Goal: Transaction & Acquisition: Purchase product/service

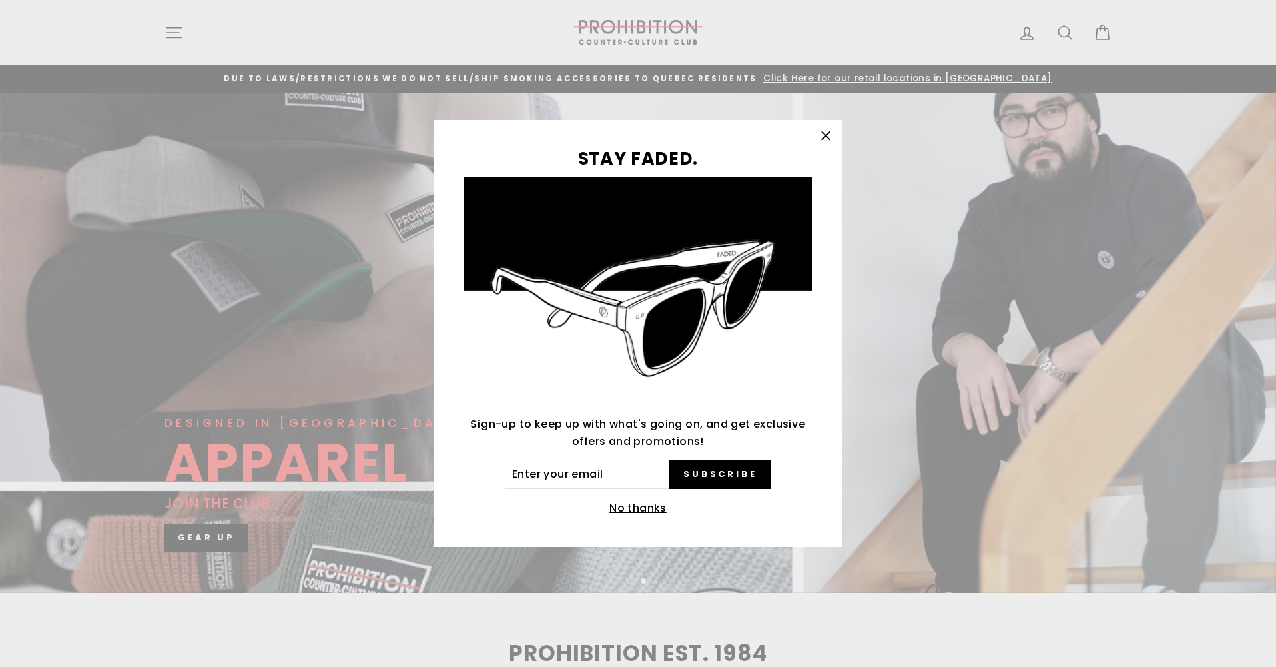
click at [831, 133] on icon "button" at bounding box center [825, 136] width 19 height 19
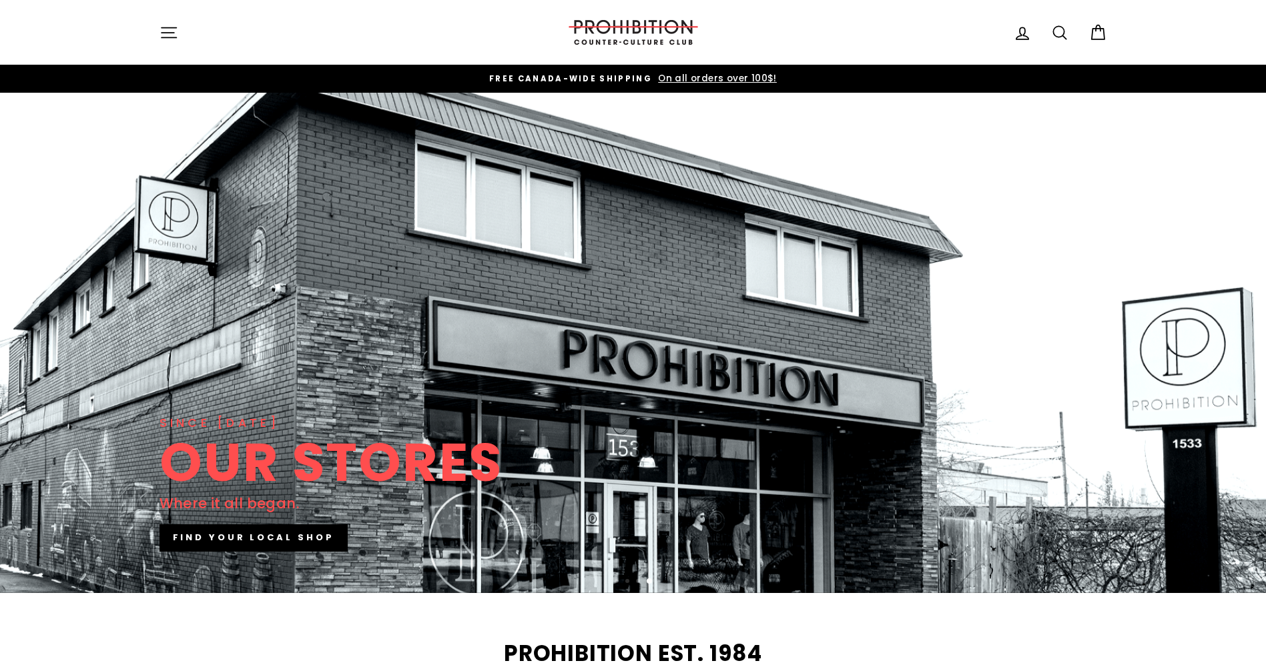
click at [165, 29] on icon "button" at bounding box center [168, 32] width 19 height 19
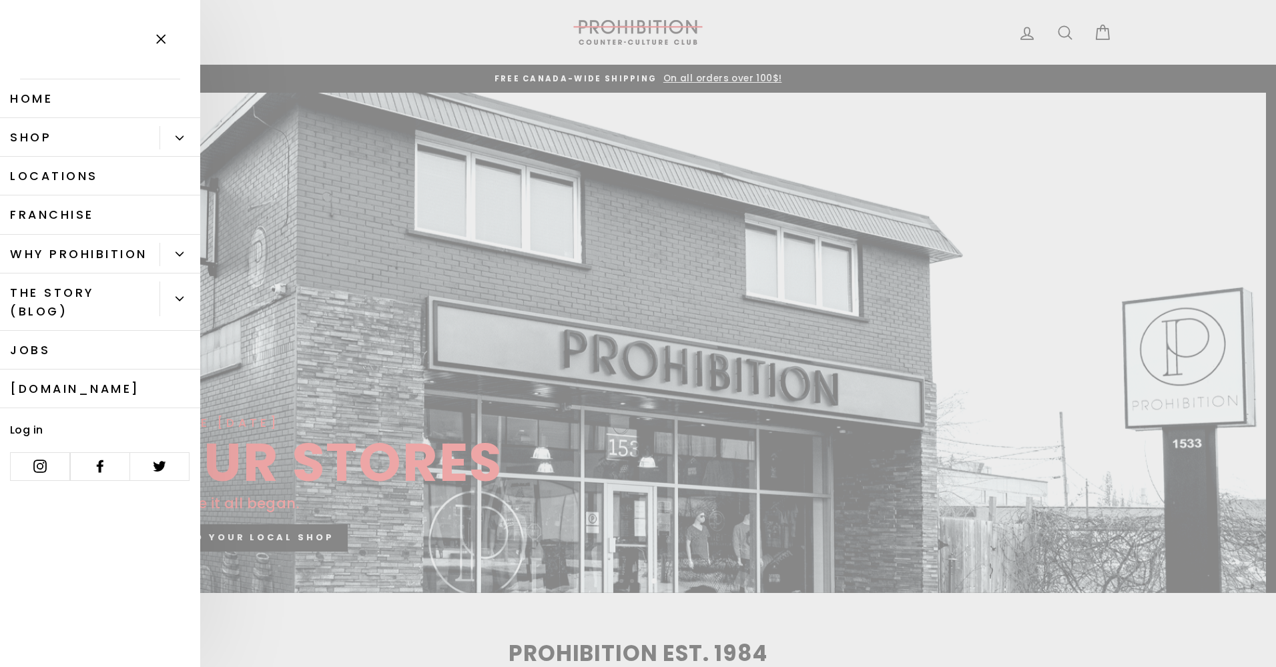
click at [186, 139] on button "Primary" at bounding box center [179, 137] width 41 height 23
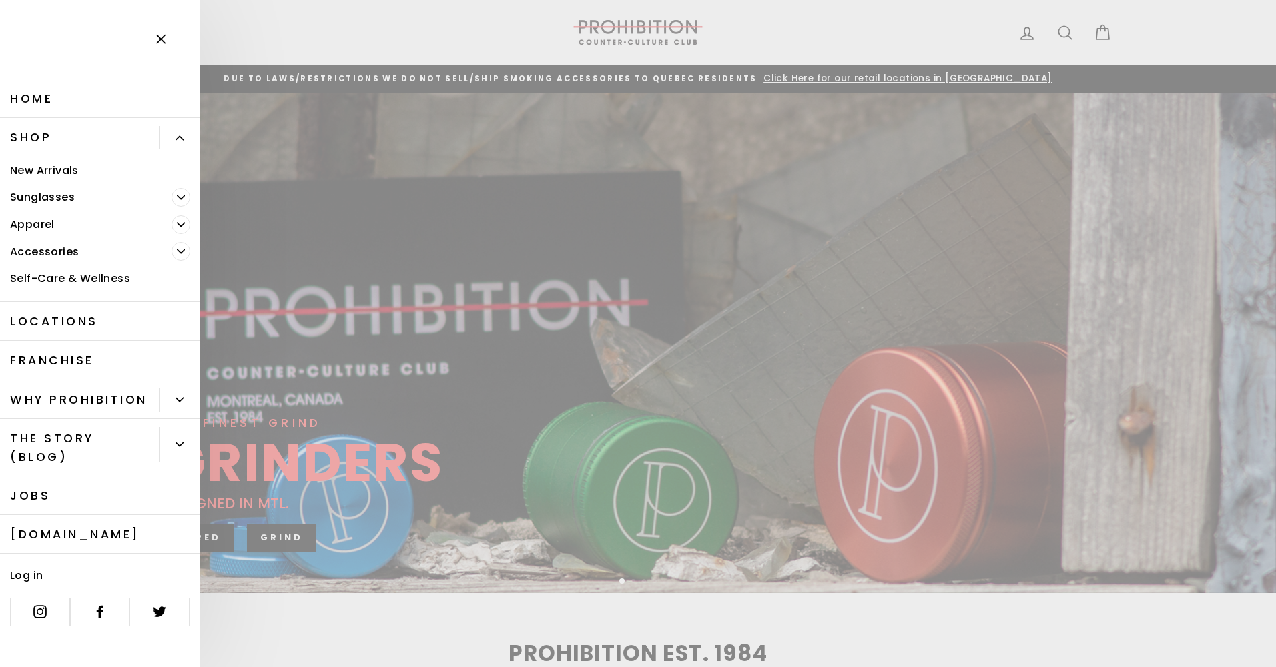
click at [181, 226] on icon "Primary" at bounding box center [180, 224] width 7 height 3
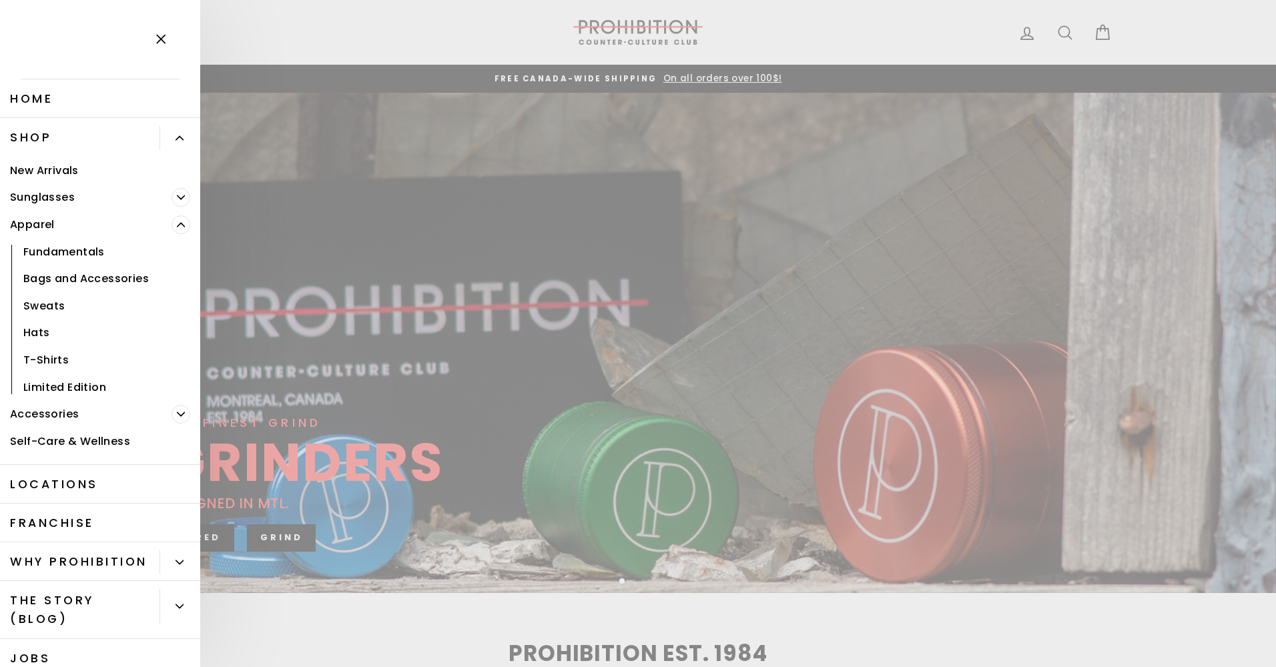
click at [35, 333] on link "Hats" at bounding box center [100, 333] width 200 height 27
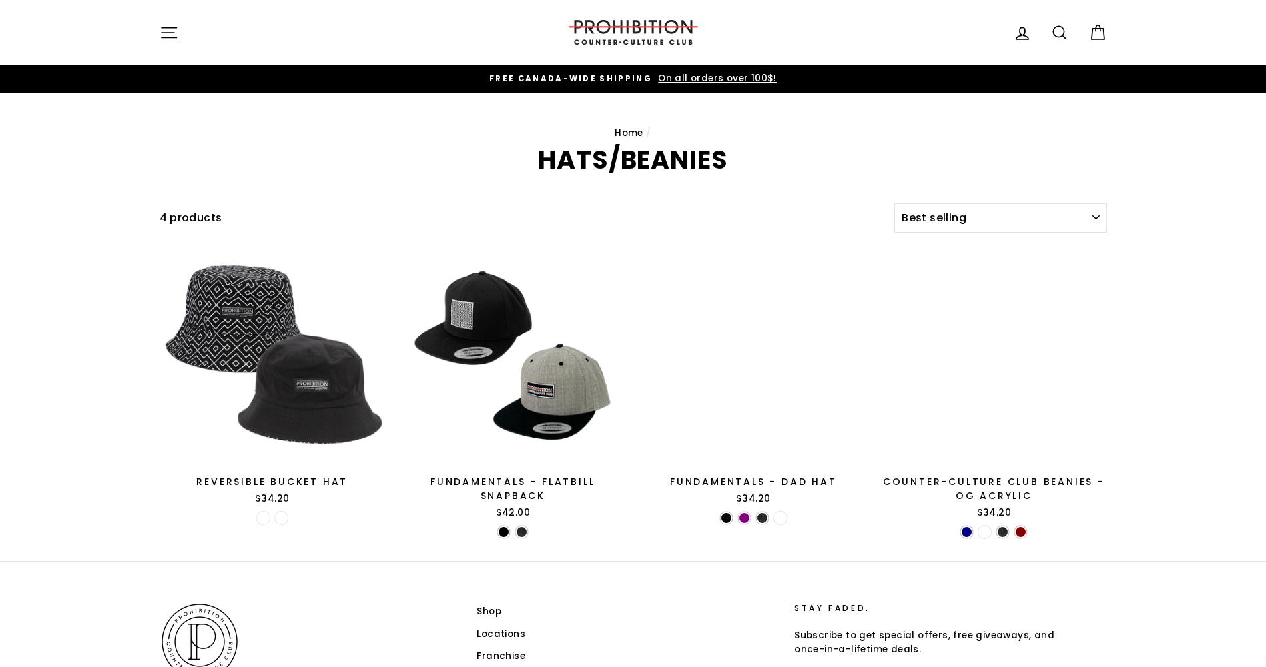
select select "best-selling"
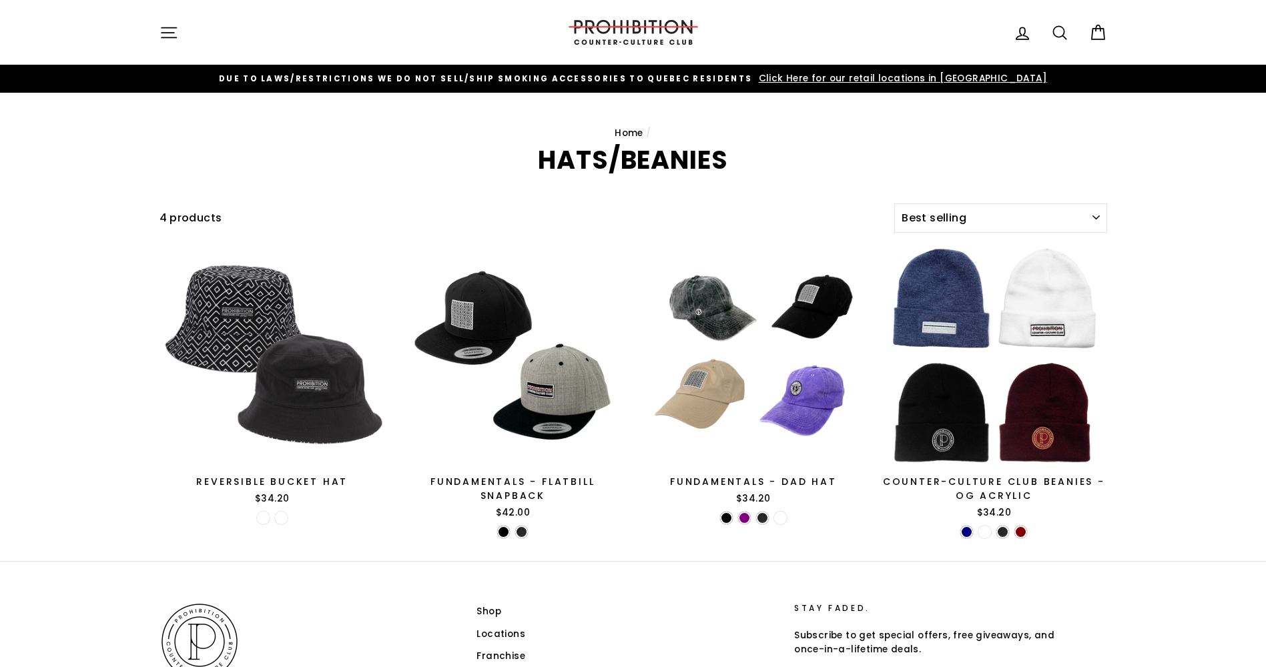
click at [169, 32] on icon "button" at bounding box center [168, 32] width 15 height 10
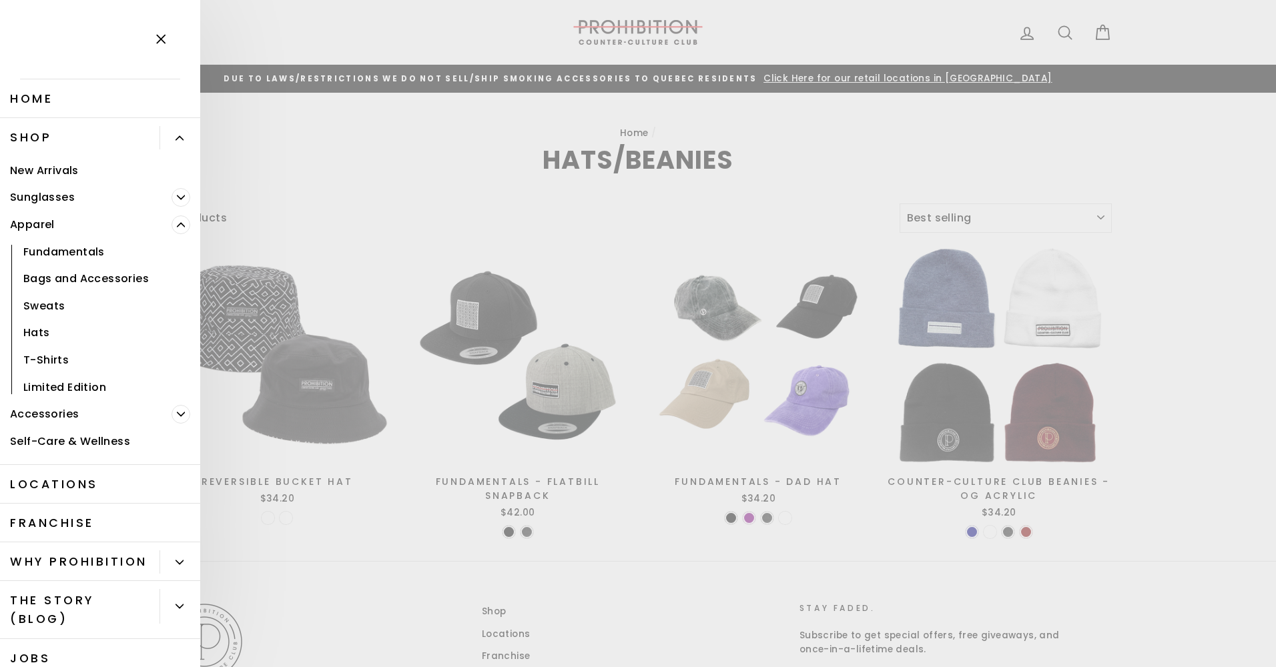
click at [171, 229] on span "Primary" at bounding box center [180, 225] width 19 height 19
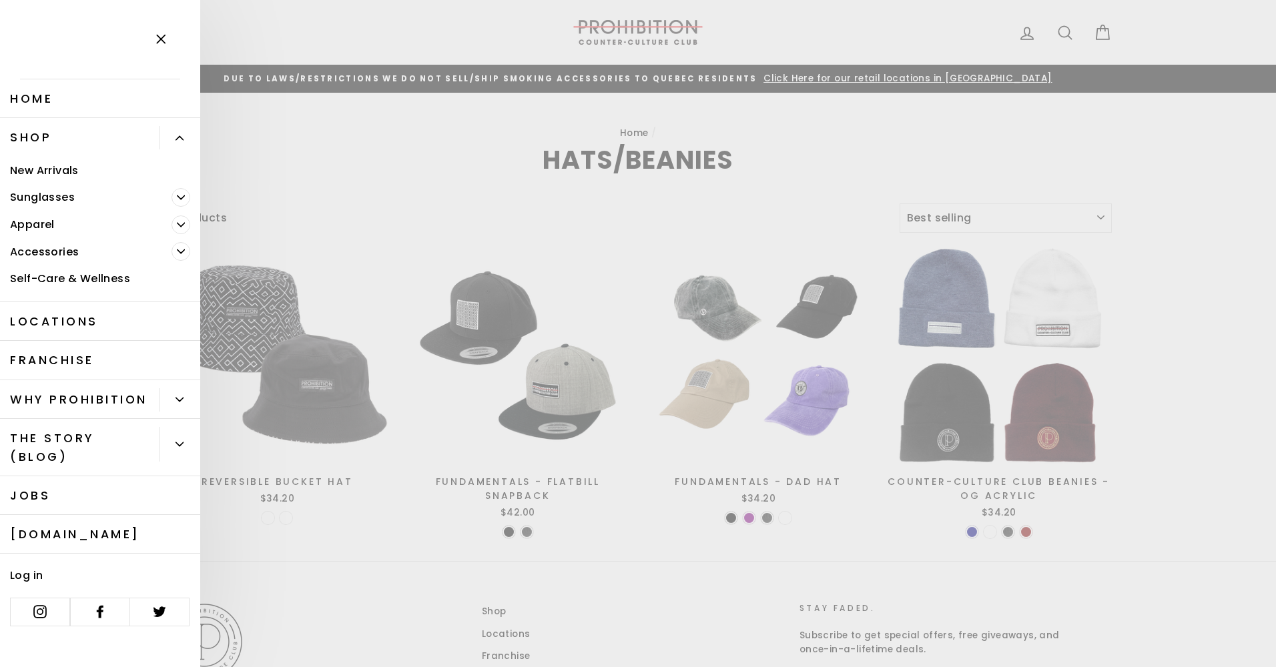
click at [69, 250] on link "Accessories" at bounding box center [85, 251] width 171 height 27
click at [181, 250] on icon "Primary" at bounding box center [181, 252] width 8 height 8
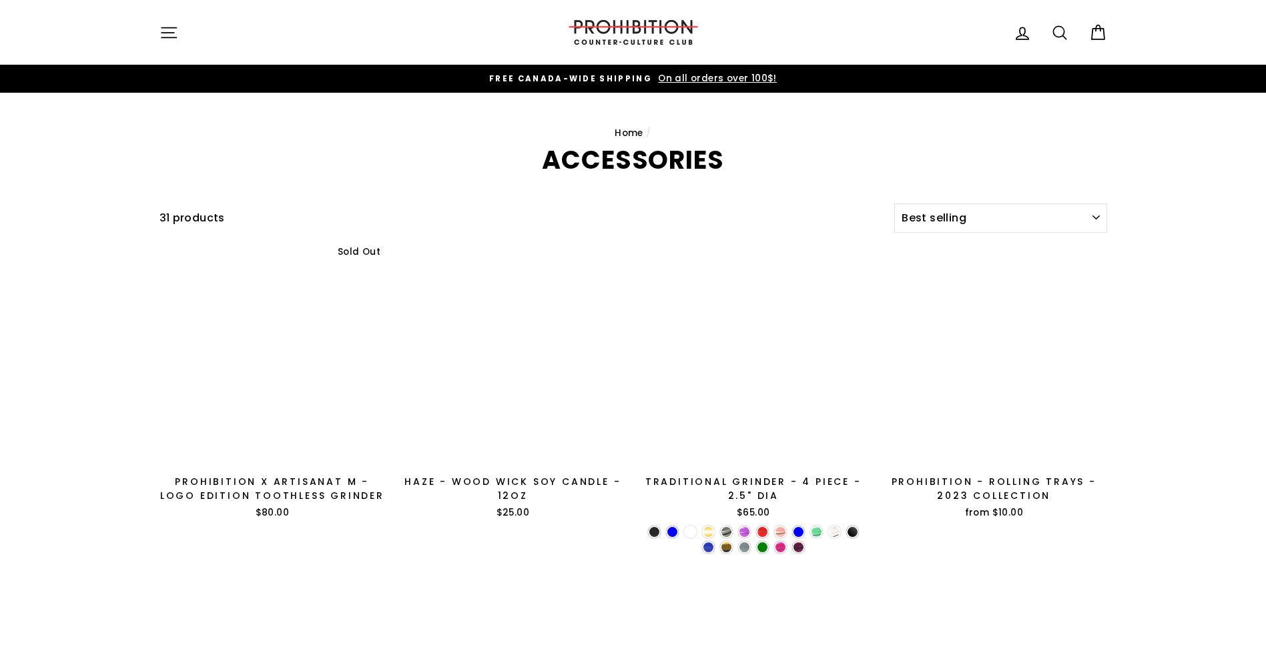
select select "best-selling"
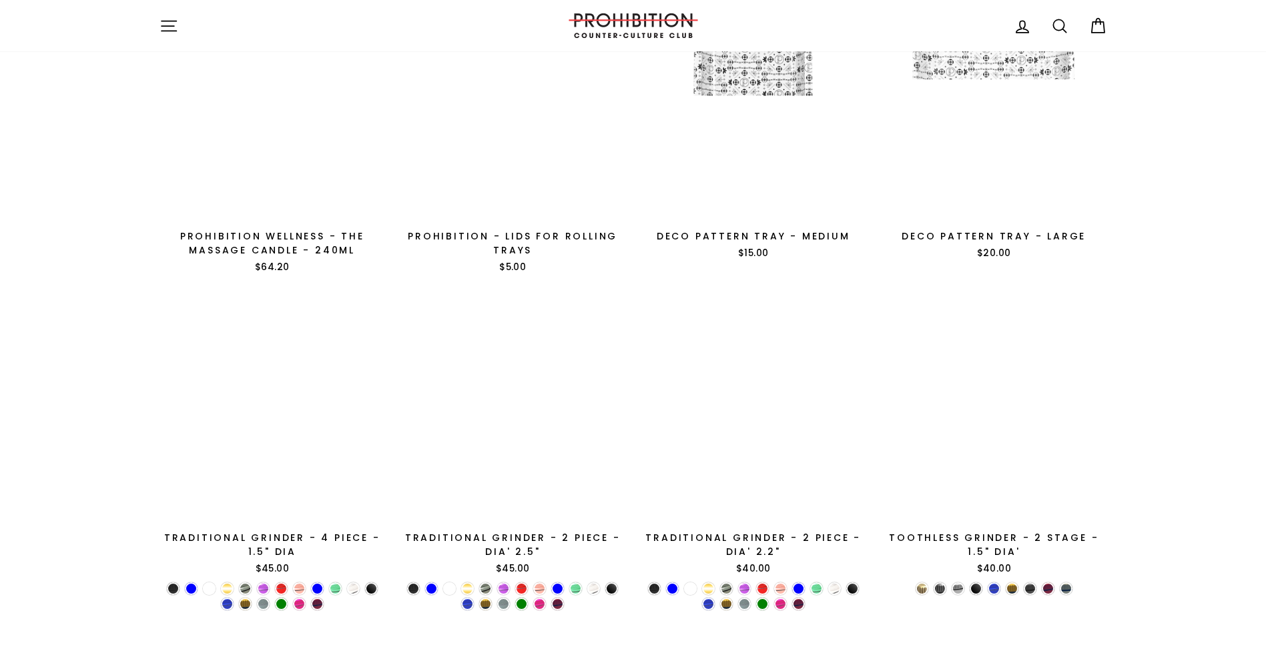
scroll to position [2187, 0]
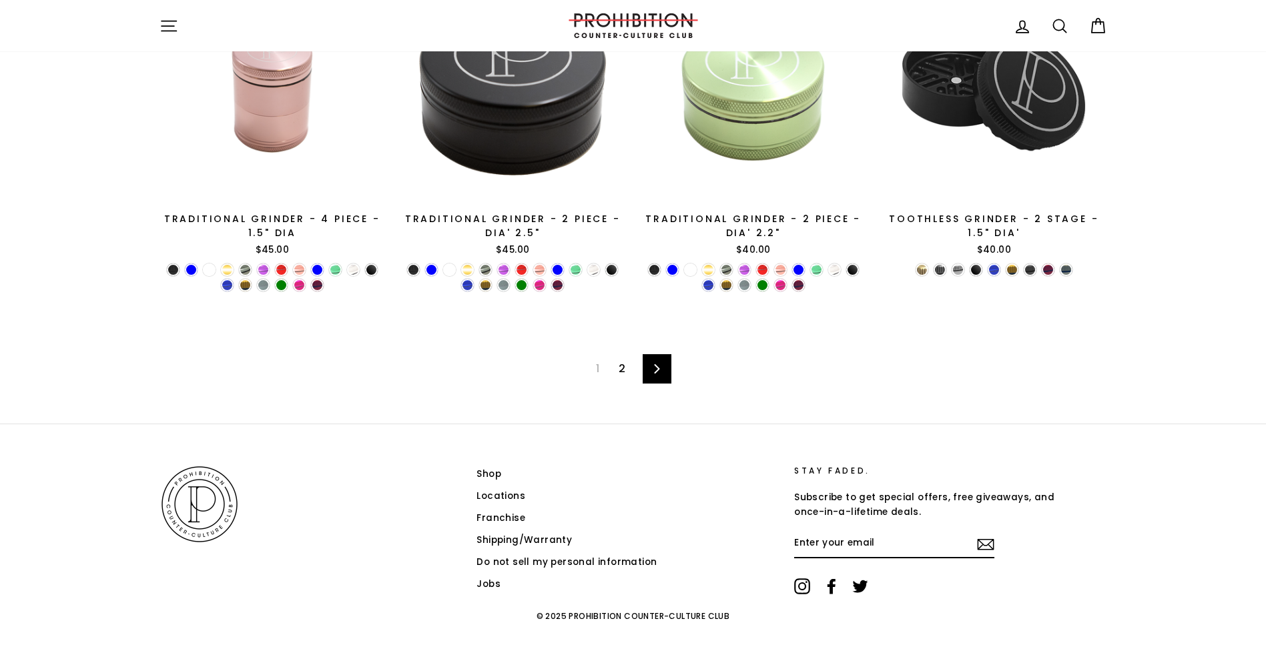
click at [664, 377] on link "Next" at bounding box center [657, 368] width 29 height 29
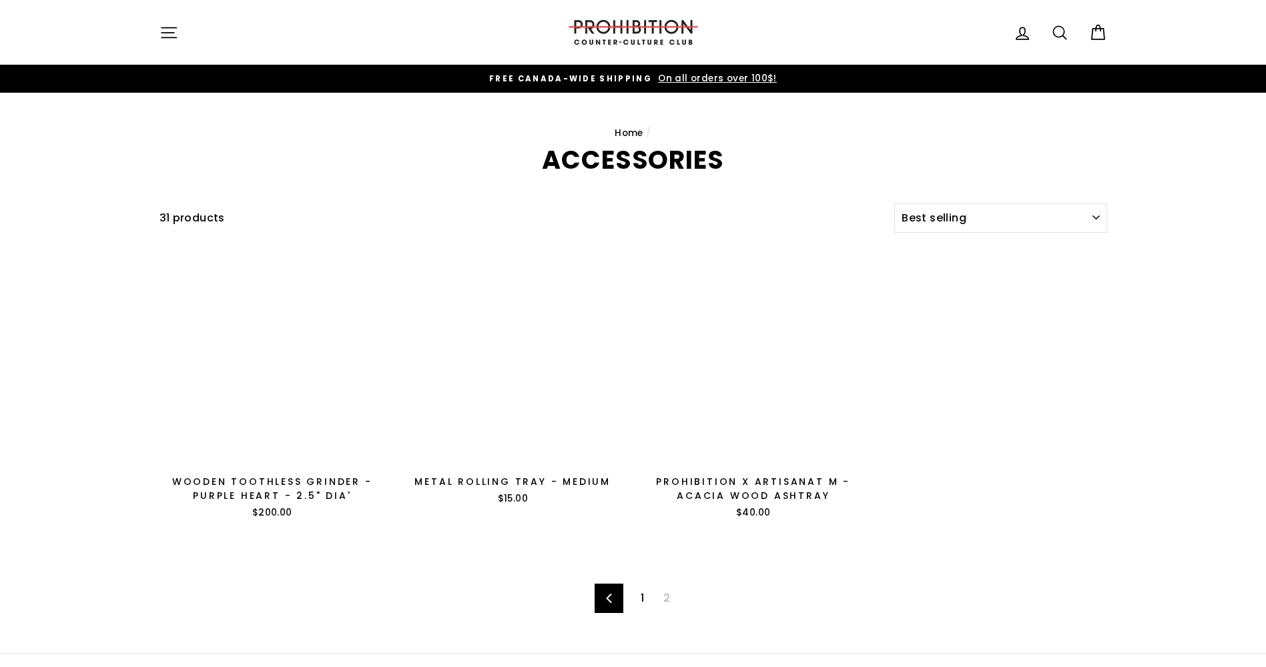
select select "best-selling"
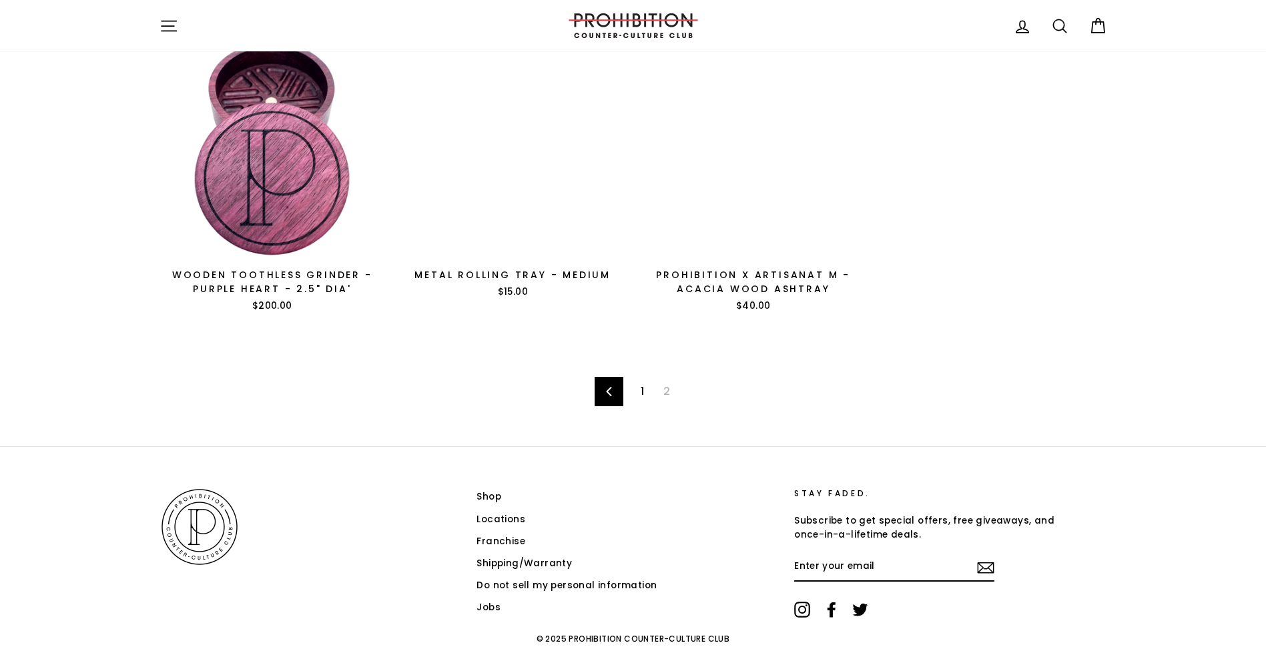
scroll to position [230, 0]
